Goal: Entertainment & Leisure: Browse casually

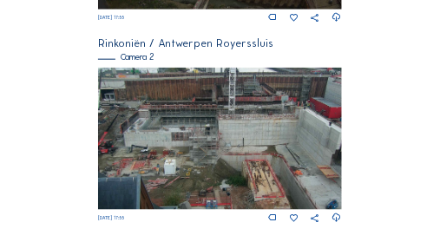
scroll to position [330, 0]
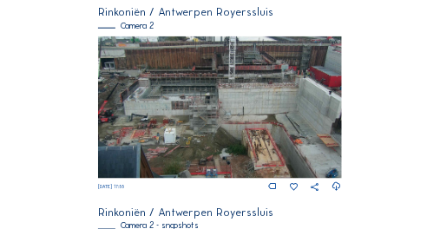
click at [207, 104] on img at bounding box center [219, 107] width 243 height 142
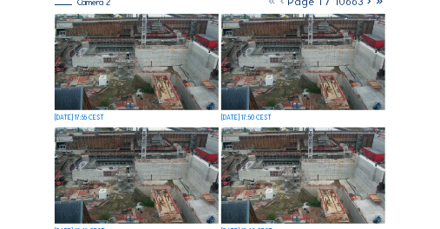
scroll to position [104, 0]
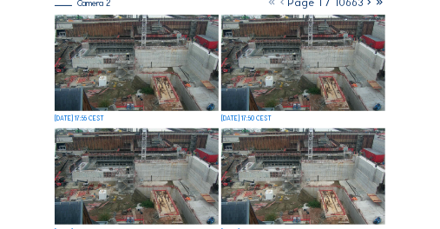
click at [297, 83] on img at bounding box center [303, 63] width 164 height 96
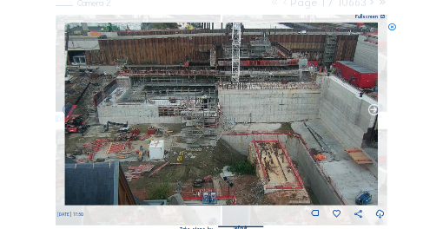
click at [377, 110] on icon at bounding box center [373, 109] width 13 height 13
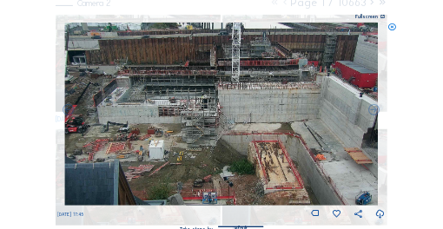
click at [377, 110] on icon at bounding box center [373, 109] width 13 height 13
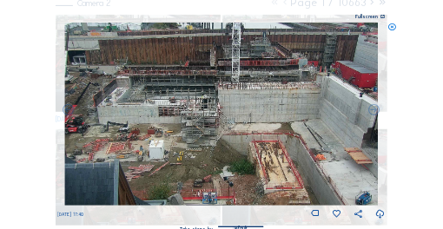
click at [377, 110] on icon at bounding box center [373, 109] width 13 height 13
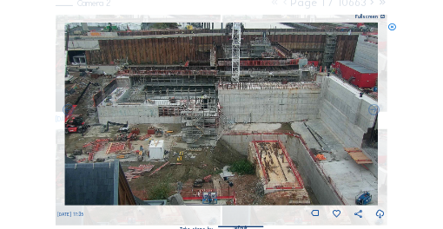
click at [377, 110] on icon at bounding box center [373, 109] width 13 height 13
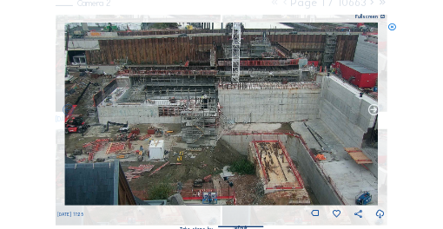
click at [376, 110] on icon at bounding box center [373, 109] width 13 height 13
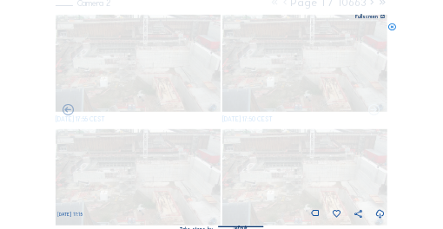
click at [376, 110] on icon at bounding box center [373, 109] width 13 height 13
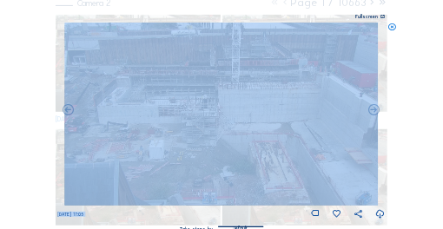
click at [21, 58] on div "Scroll to travel through time | Press 'Alt' Button + Scroll to Zoom | Click and…" at bounding box center [221, 114] width 443 height 229
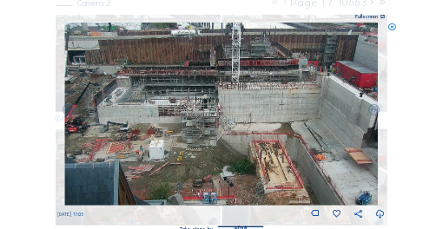
click at [393, 28] on icon at bounding box center [391, 28] width 9 height 10
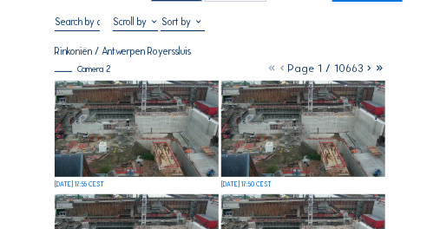
scroll to position [0, 0]
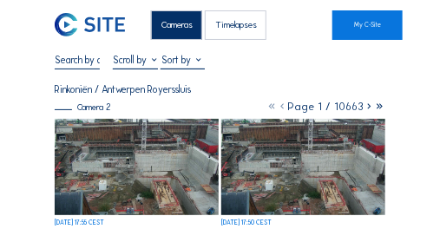
click at [180, 26] on div "Cameras" at bounding box center [176, 25] width 51 height 30
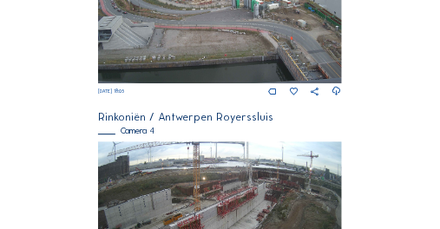
scroll to position [717, 0]
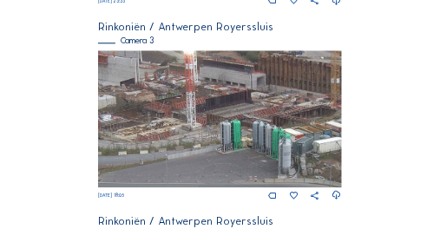
drag, startPoint x: 238, startPoint y: 89, endPoint x: 165, endPoint y: 116, distance: 77.8
click at [165, 116] on img at bounding box center [219, 118] width 243 height 137
